Goal: Task Accomplishment & Management: Complete application form

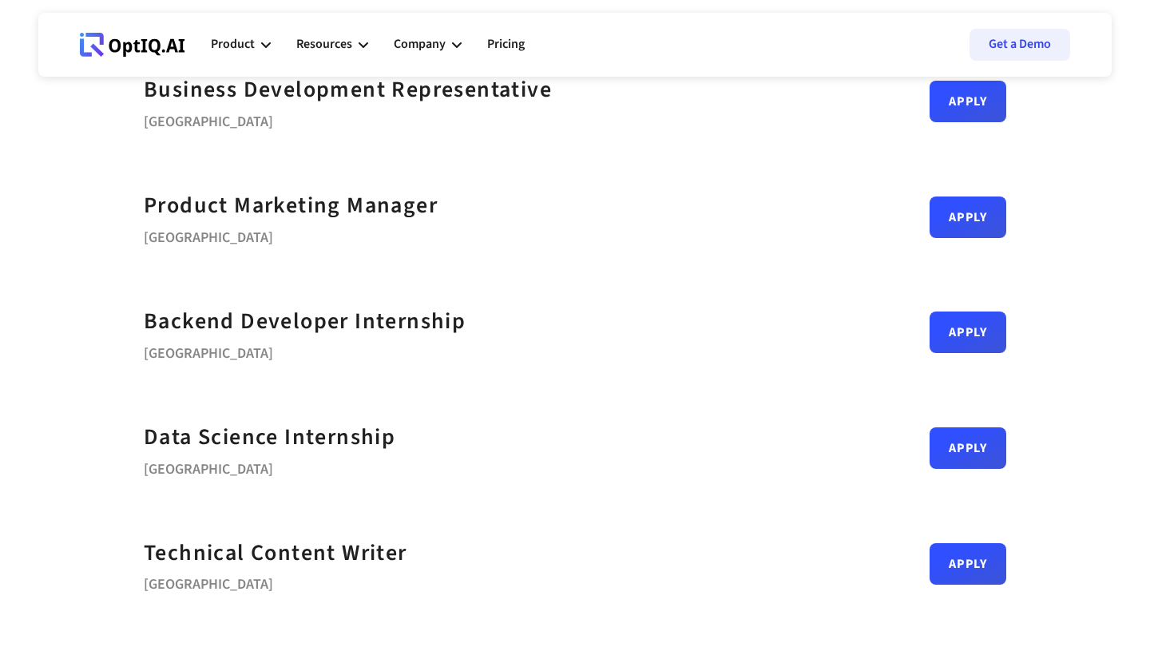
scroll to position [609, 0]
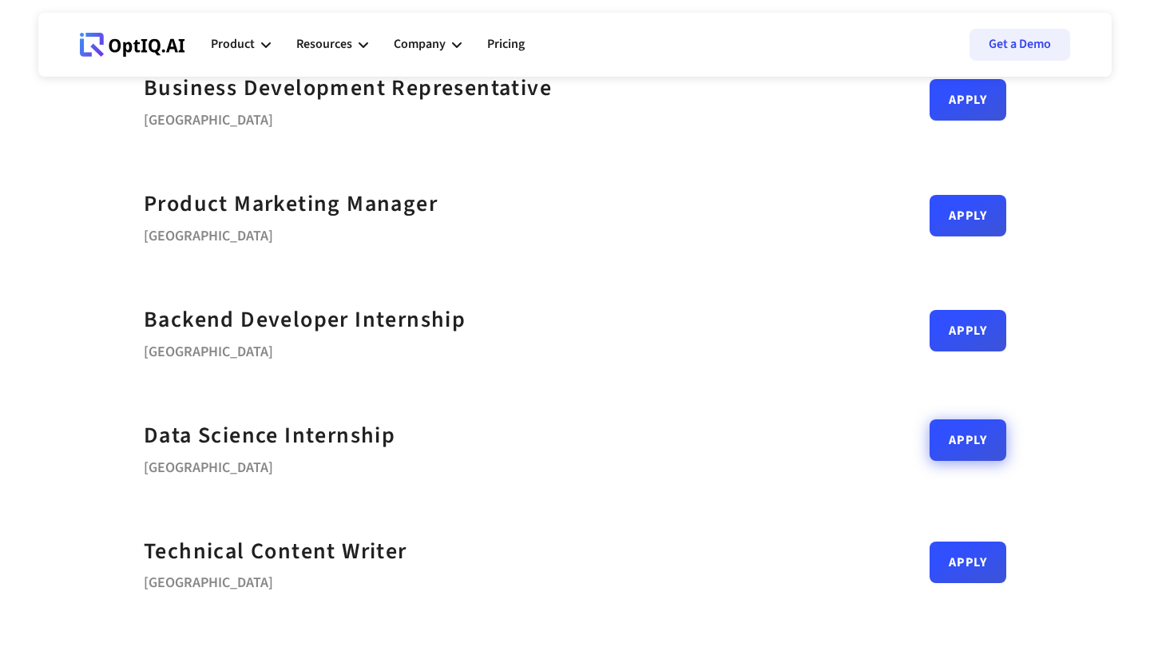
click at [973, 430] on link "Apply" at bounding box center [968, 440] width 77 height 42
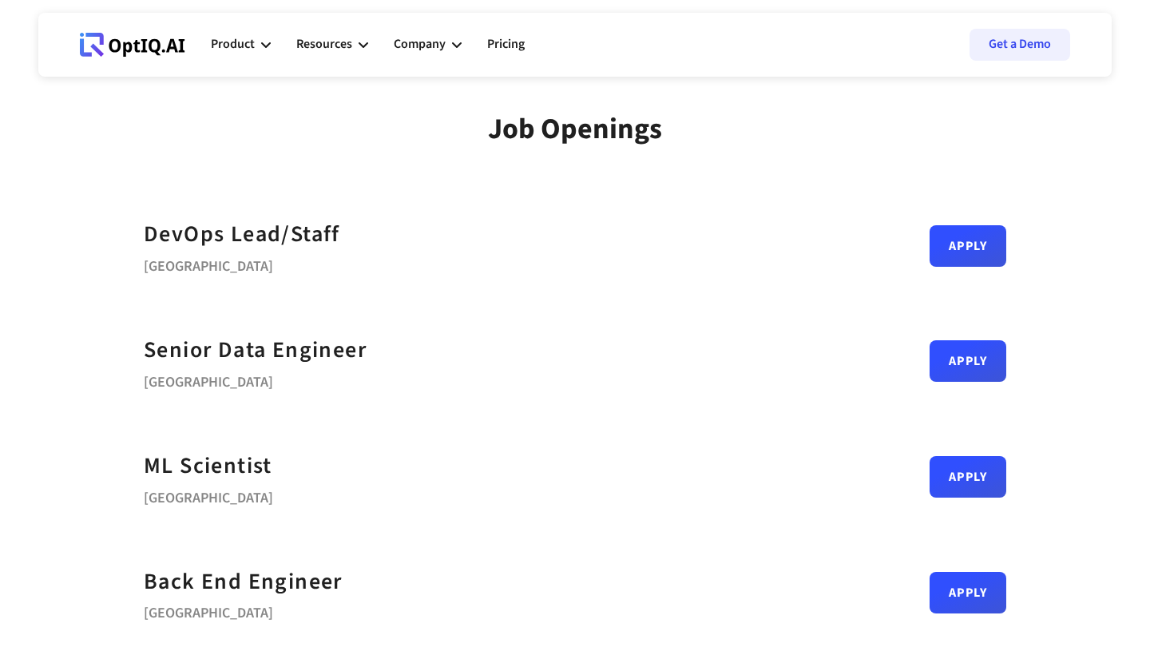
scroll to position [0, 0]
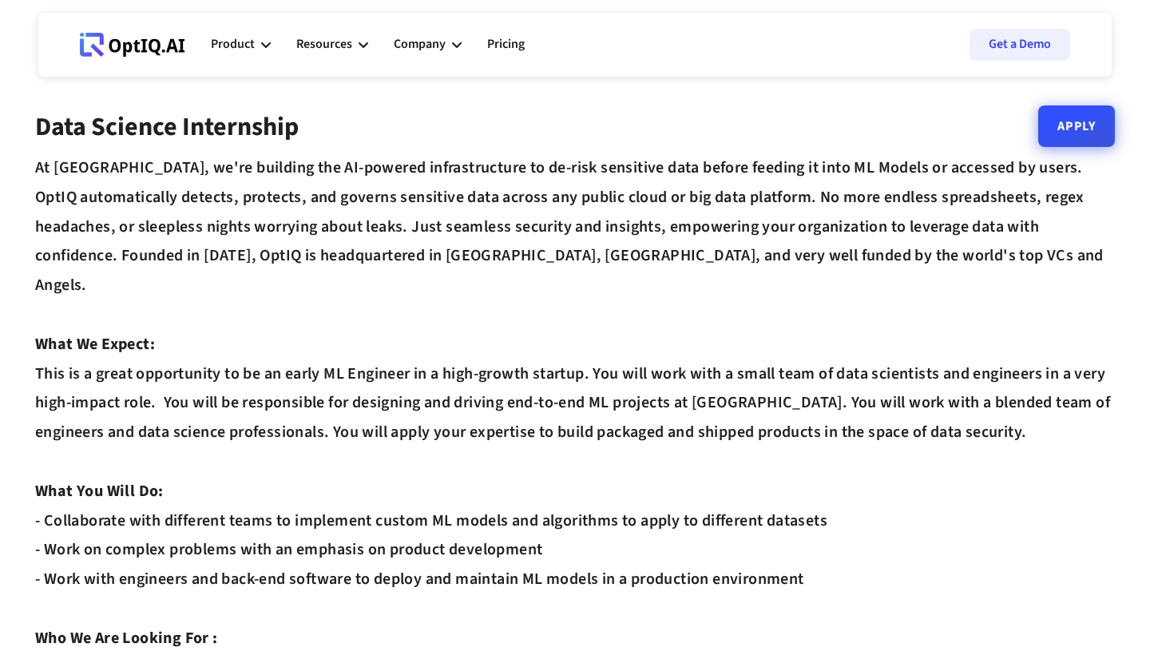
click at [1095, 129] on link "Apply" at bounding box center [1076, 126] width 77 height 42
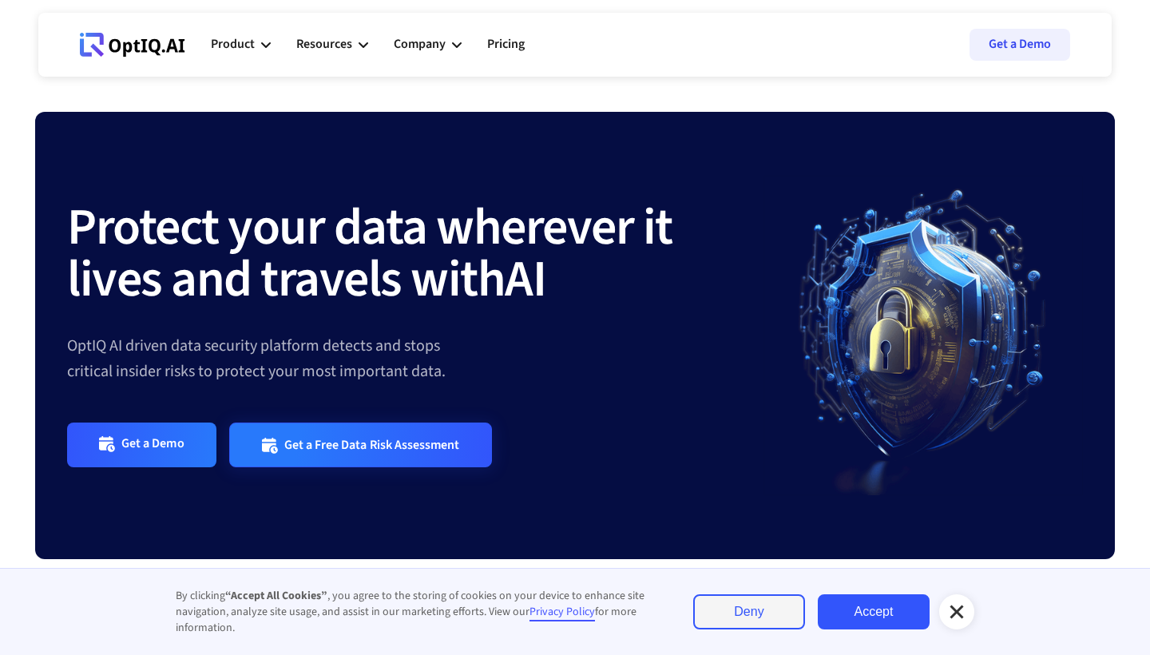
click at [365, 458] on link "Get a Free Data Risk Assessment" at bounding box center [361, 444] width 264 height 44
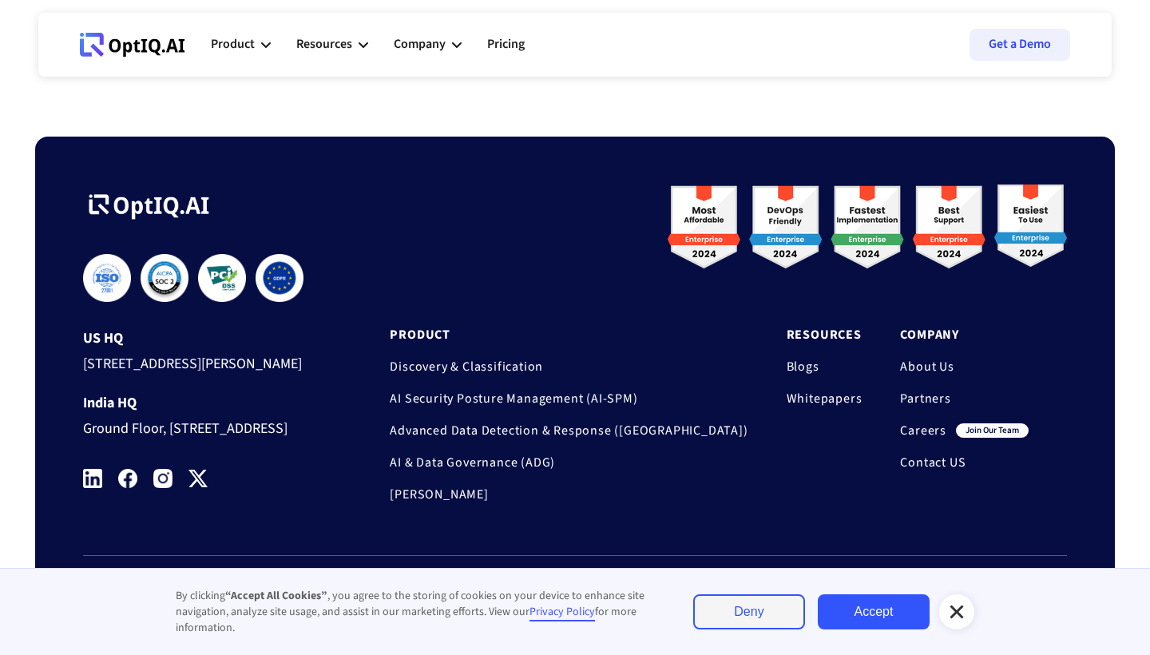
scroll to position [5328, 0]
click at [327, 43] on div "Resources" at bounding box center [324, 45] width 56 height 22
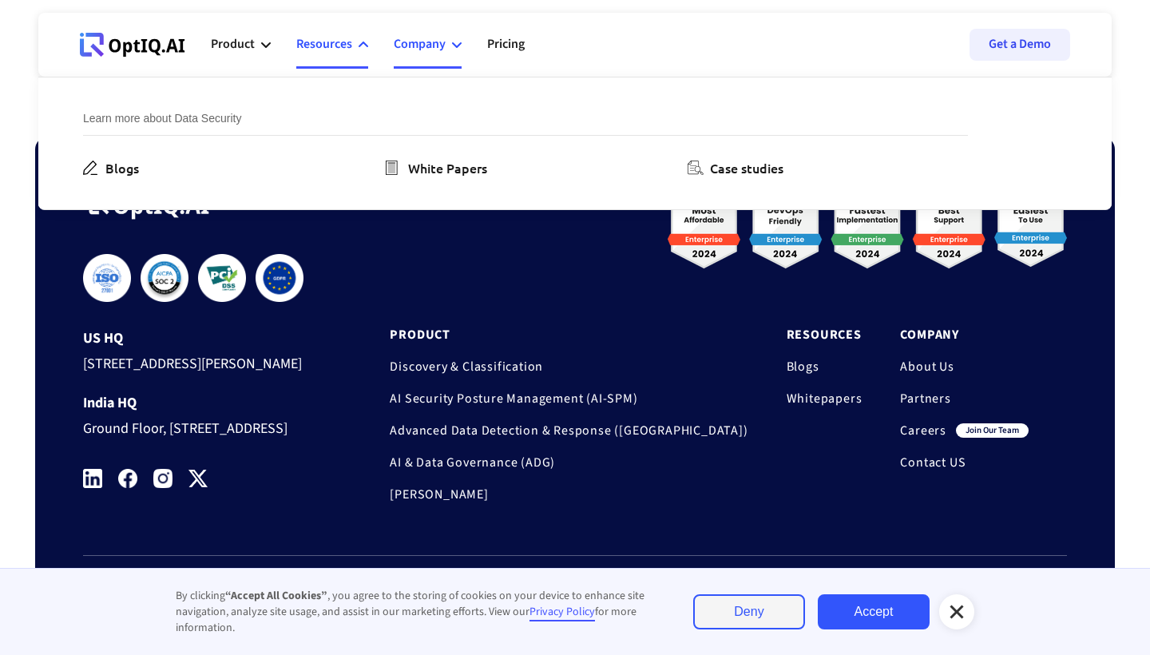
click at [403, 53] on div "Company" at bounding box center [420, 45] width 52 height 22
click at [517, 46] on link "Pricing" at bounding box center [506, 45] width 38 height 48
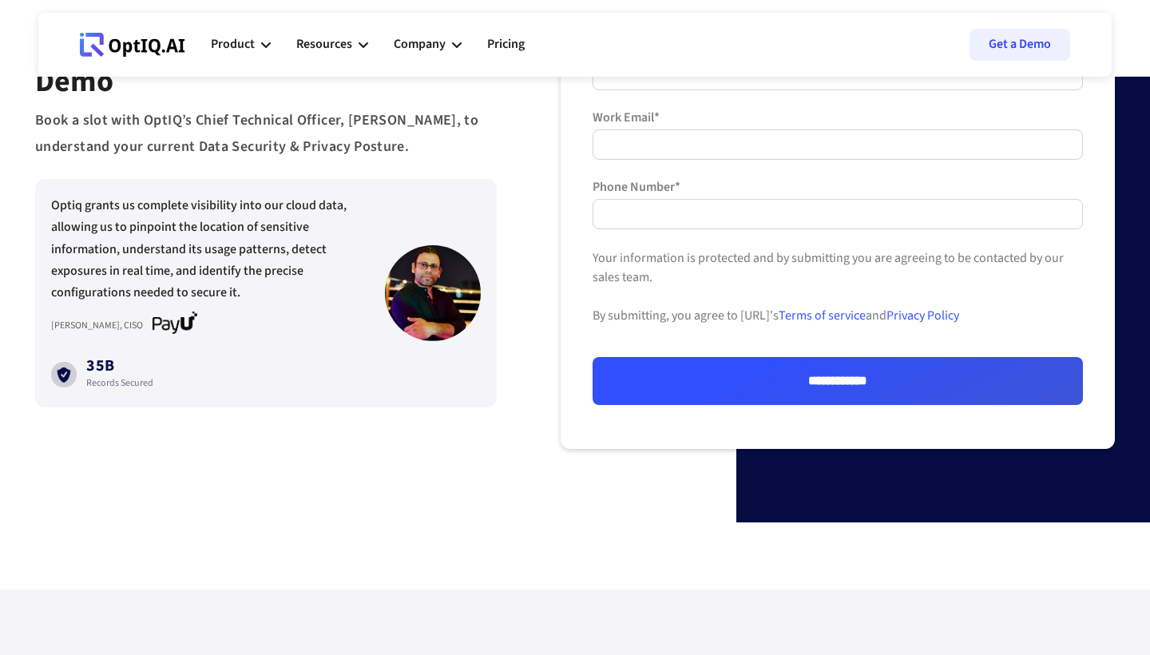
scroll to position [129, 0]
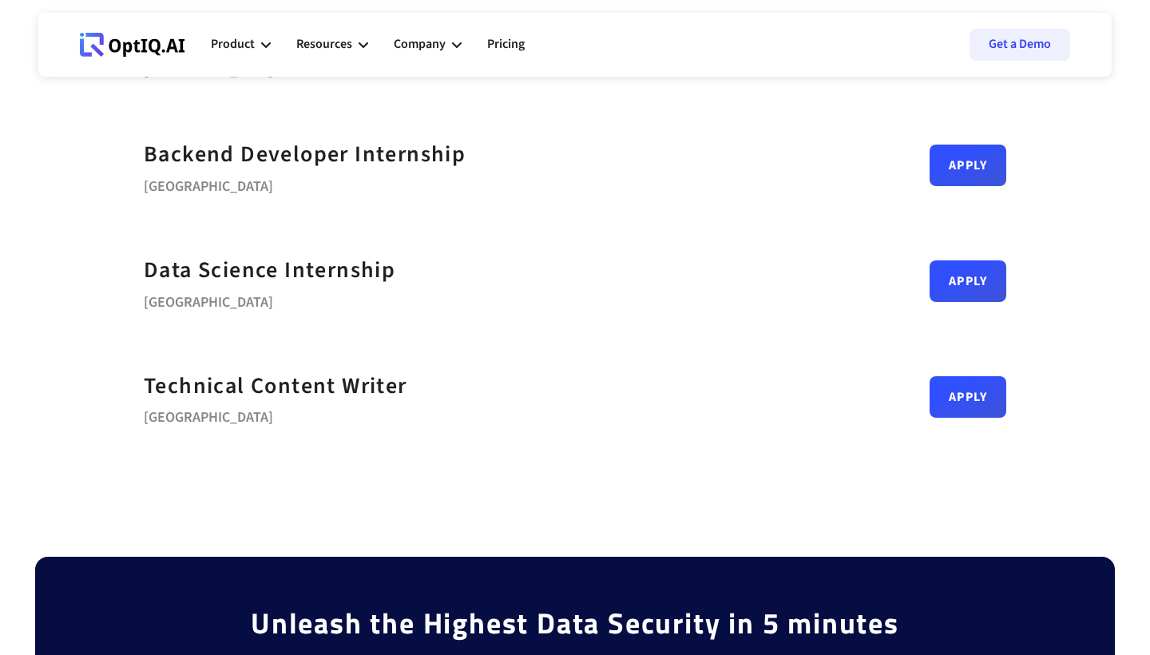
scroll to position [773, 0]
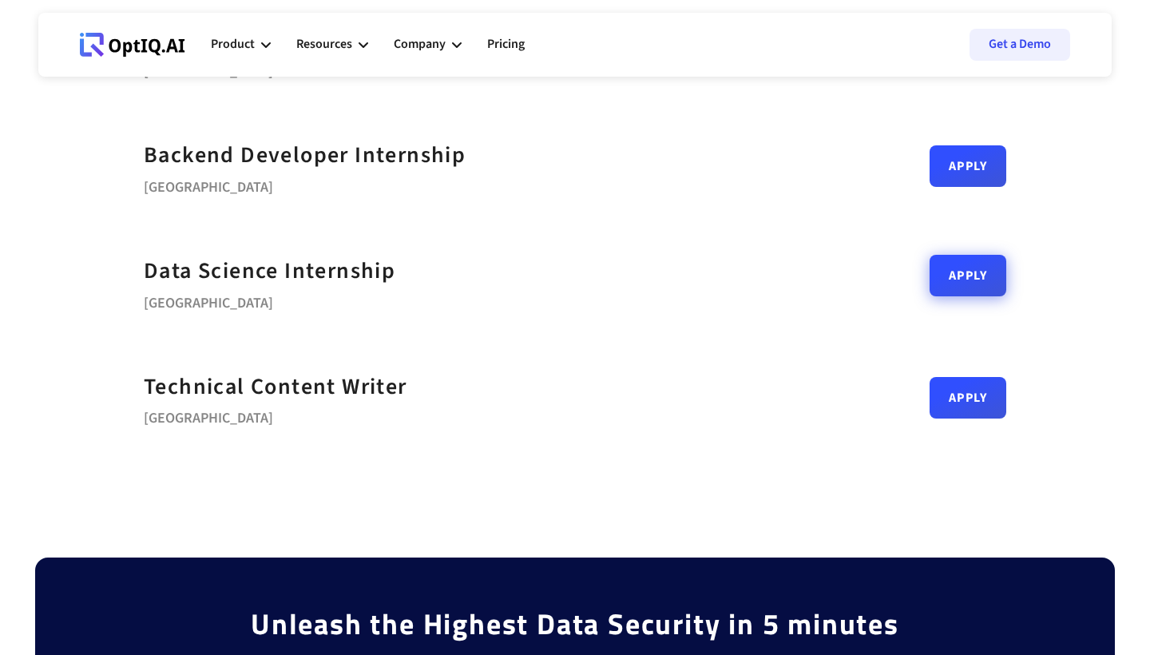
click at [962, 268] on link "Apply" at bounding box center [968, 276] width 77 height 42
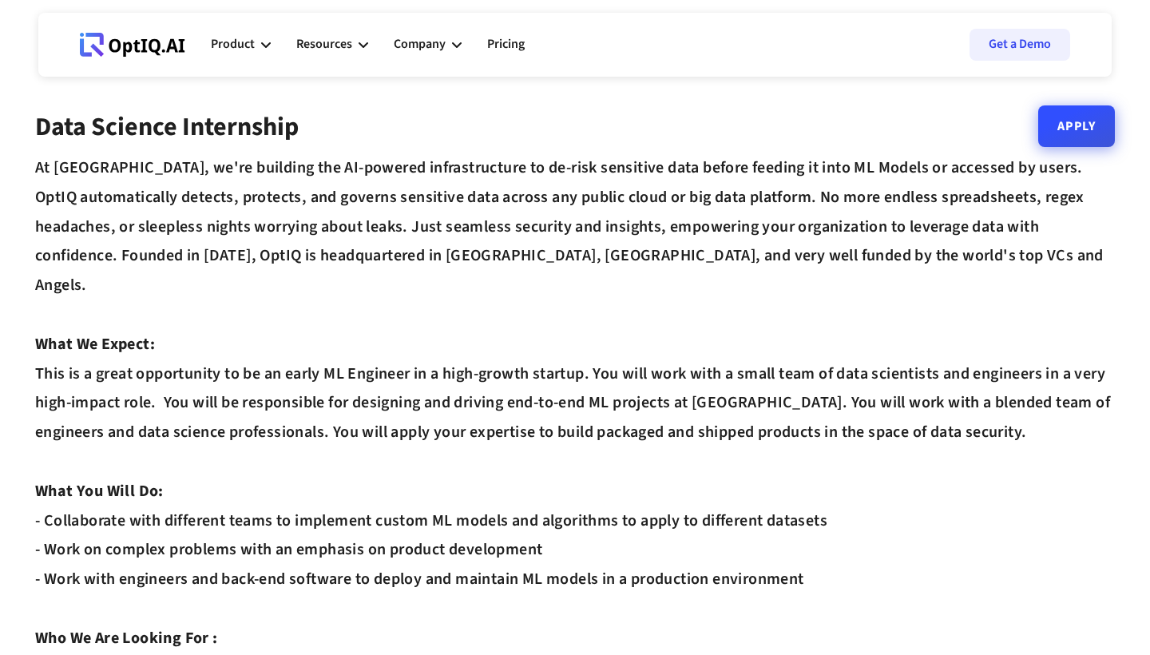
click at [1077, 121] on link "Apply" at bounding box center [1076, 126] width 77 height 42
